Goal: Information Seeking & Learning: Learn about a topic

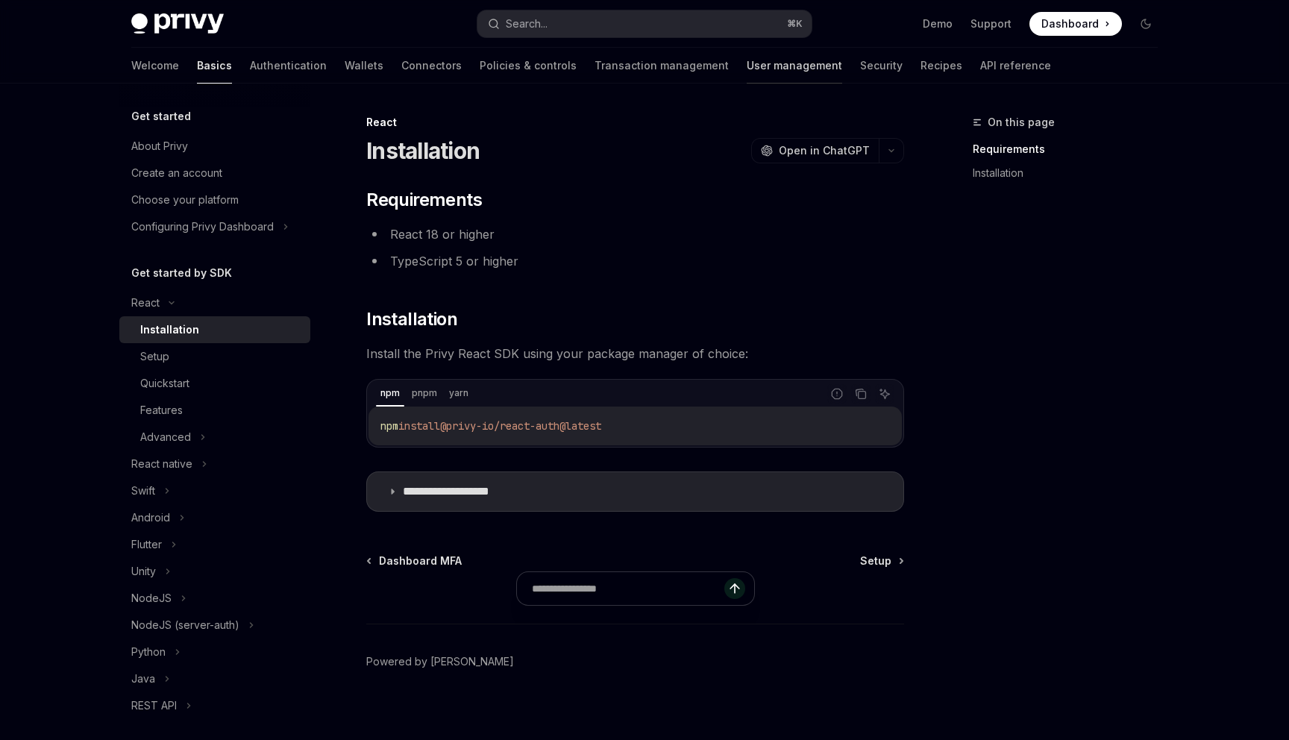
click at [747, 65] on link "User management" at bounding box center [794, 66] width 95 height 36
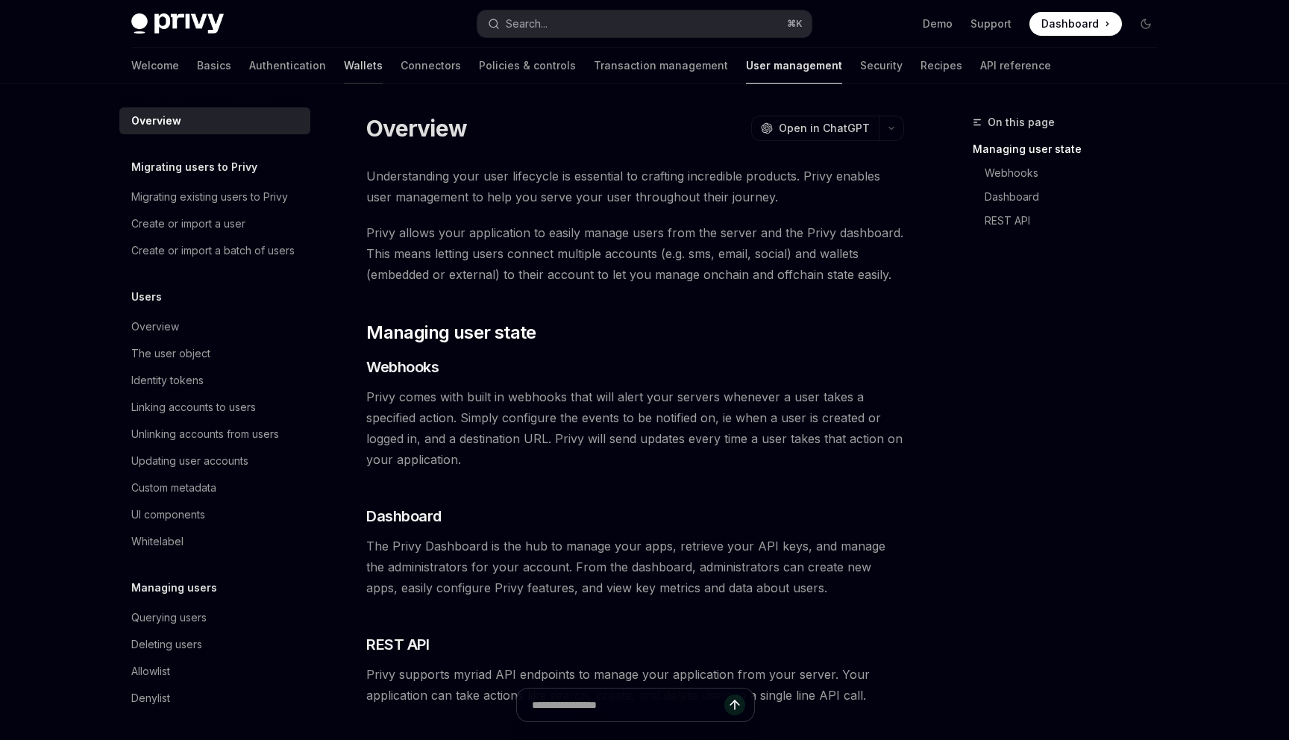
click at [344, 64] on link "Wallets" at bounding box center [363, 66] width 39 height 36
type textarea "*"
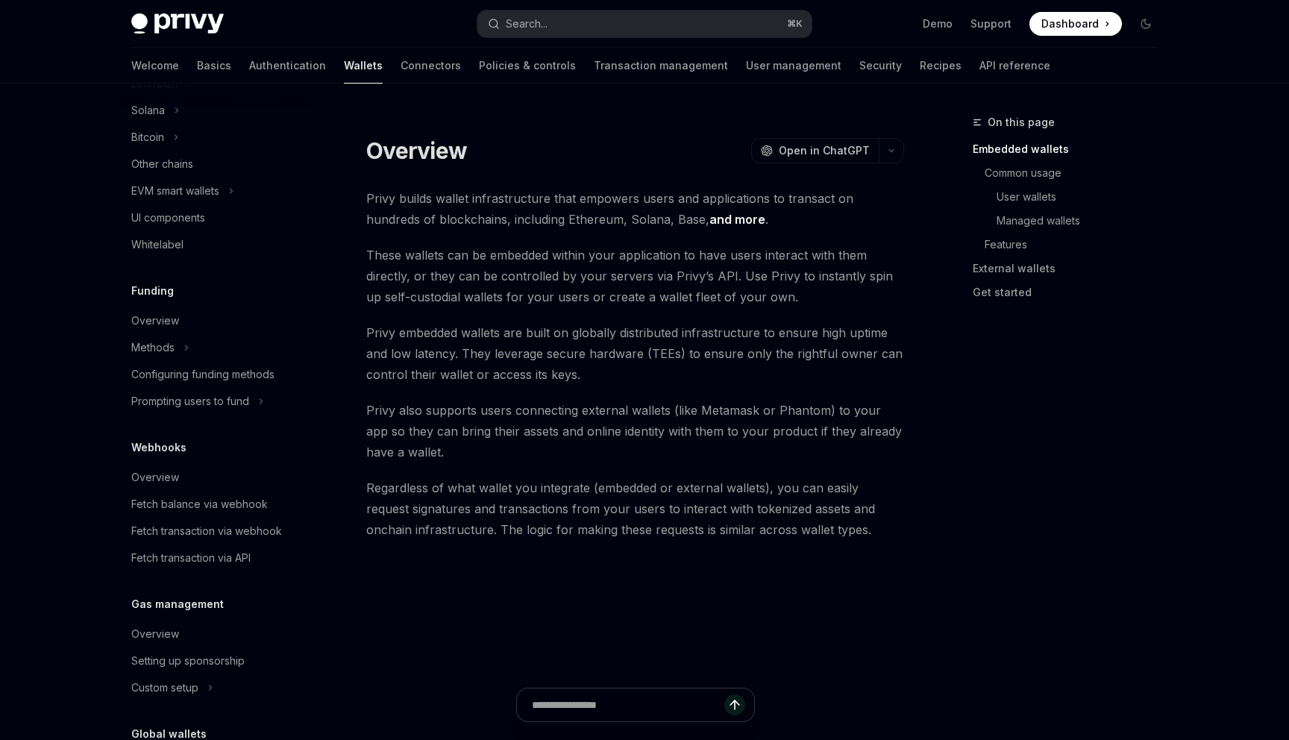
scroll to position [541, 0]
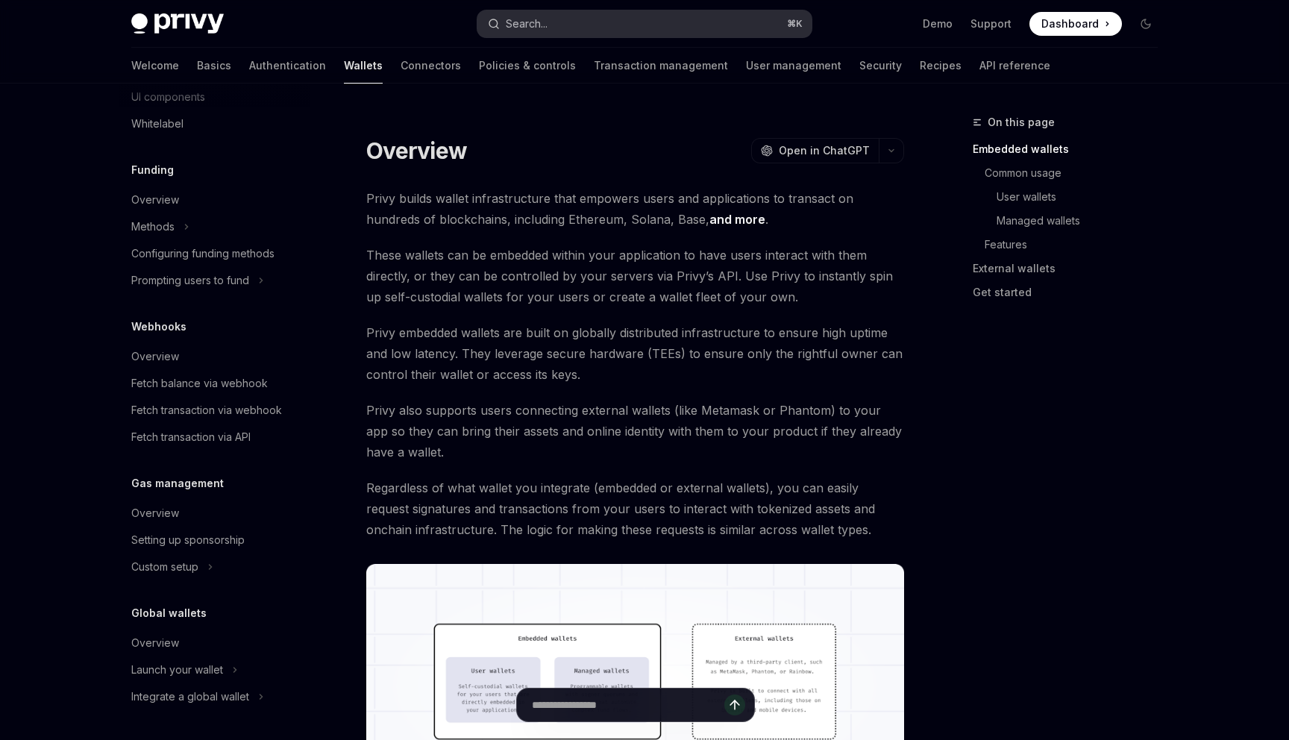
click at [541, 26] on div "Search..." at bounding box center [527, 24] width 42 height 18
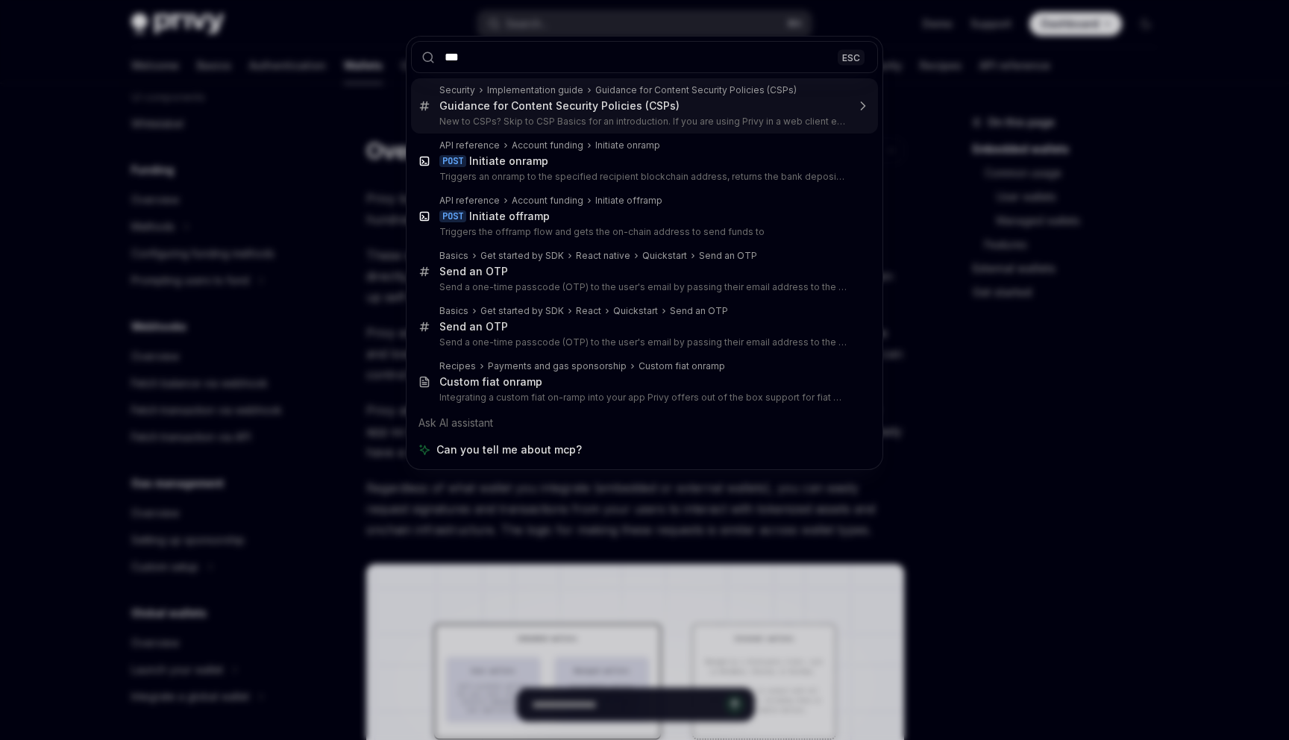
type input "***"
